Goal: Transaction & Acquisition: Purchase product/service

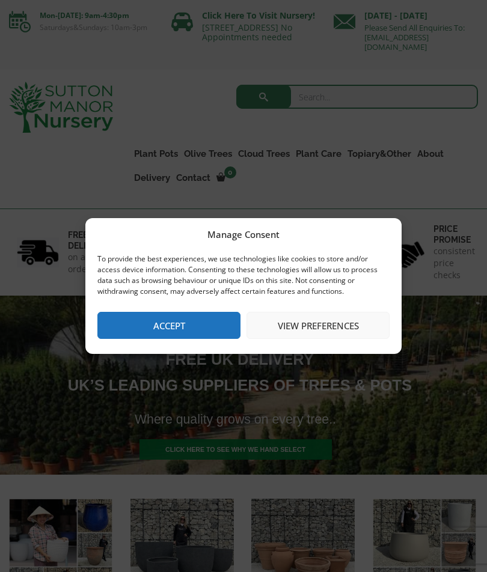
click at [193, 326] on button "Accept" at bounding box center [168, 325] width 143 height 27
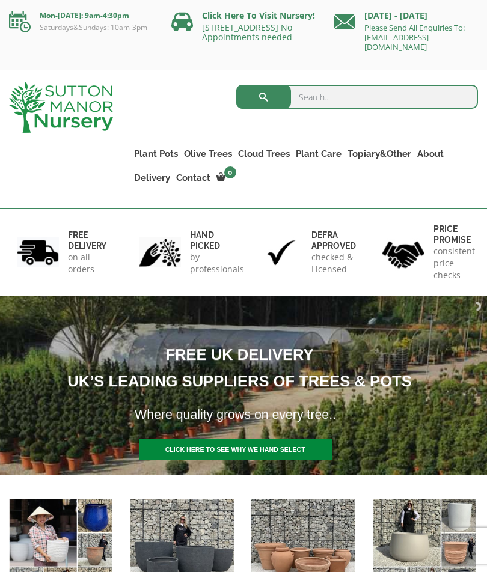
click at [396, 372] on h1 "FREE UK DELIVERY UK’S LEADING SUPPLIERS OF TREES & POTS" at bounding box center [235, 368] width 618 height 52
click at [0, 0] on link "Ilex Crenata Cloud Trees" at bounding box center [0, 0] width 0 height 0
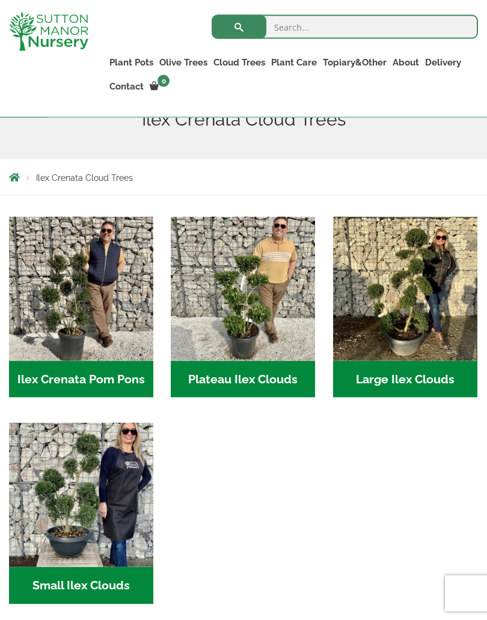
scroll to position [195, 0]
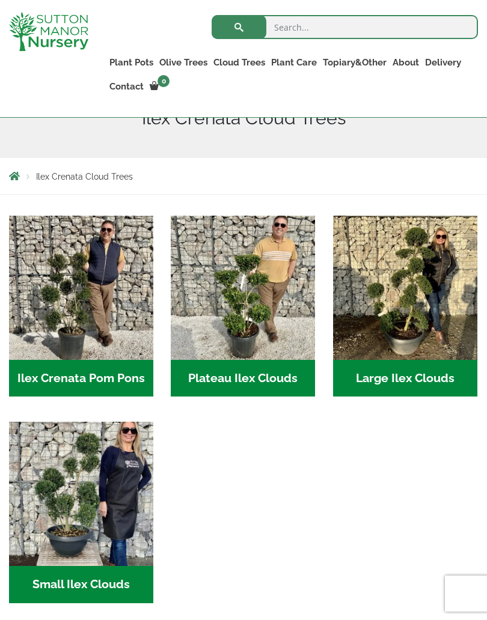
click at [420, 297] on img "Visit product category Large Ilex Clouds" at bounding box center [405, 288] width 144 height 144
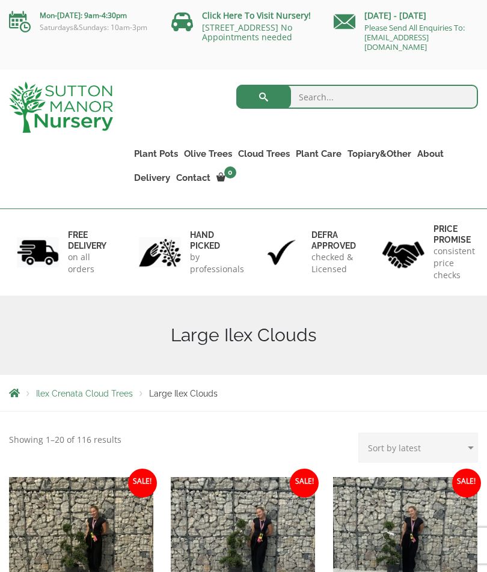
click at [434, 377] on div "Ilex Crenata Cloud Trees Large Ilex Clouds" at bounding box center [243, 393] width 487 height 36
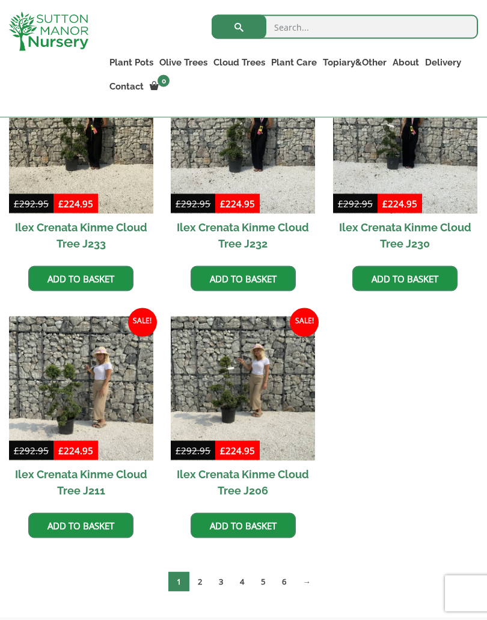
scroll to position [388, 0]
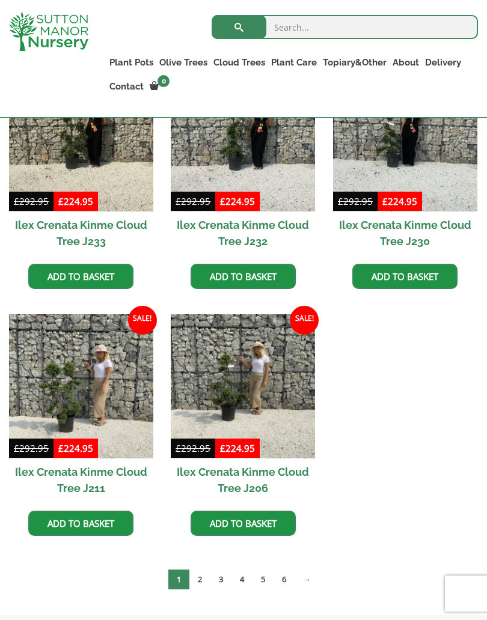
click at [267, 391] on img at bounding box center [243, 386] width 144 height 144
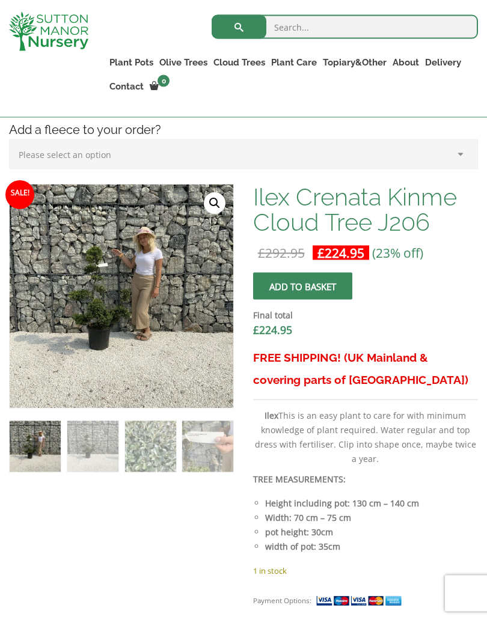
scroll to position [347, 0]
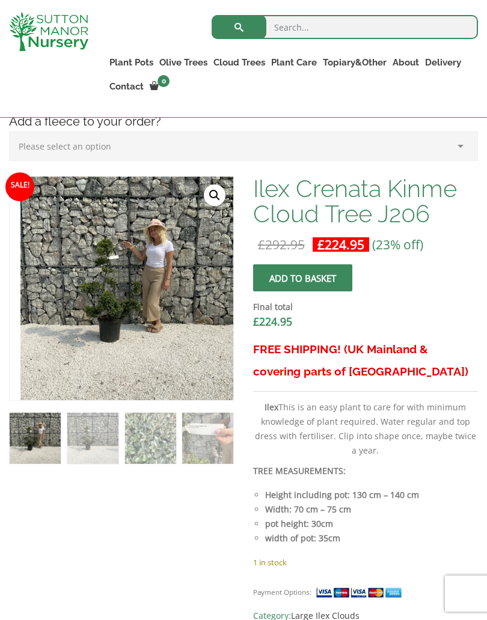
click at [124, 282] on img at bounding box center [320, 477] width 601 height 601
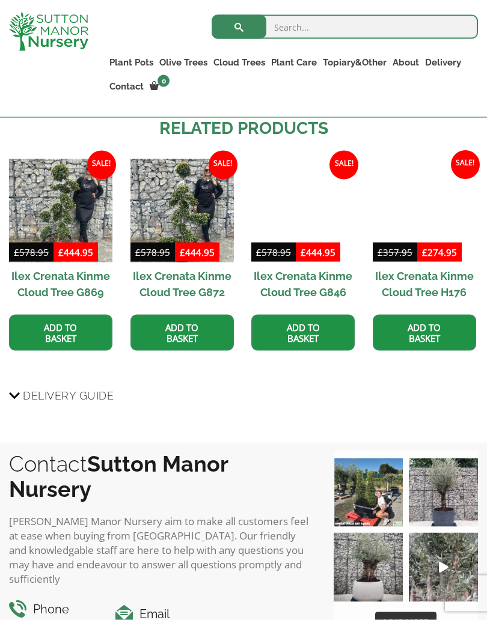
scroll to position [1205, 0]
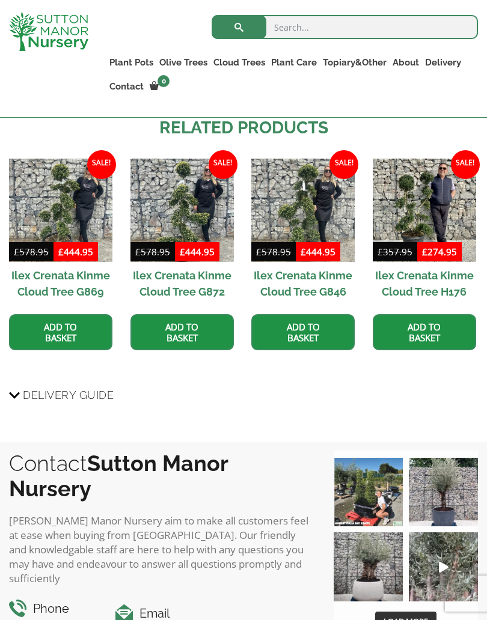
click at [440, 246] on img at bounding box center [423, 210] width 103 height 103
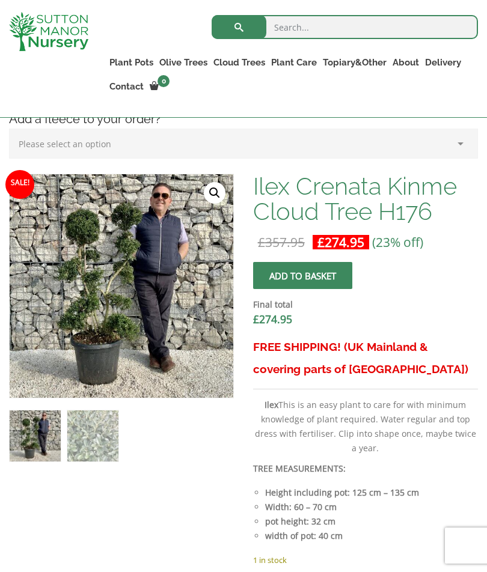
scroll to position [349, 0]
